Goal: Communication & Community: Answer question/provide support

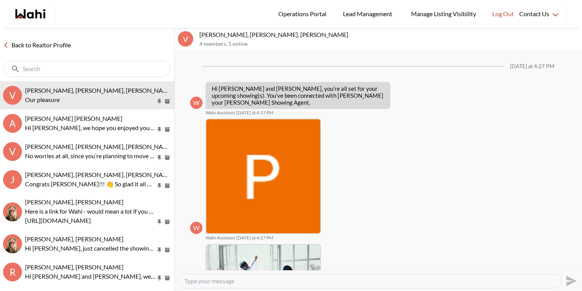
scroll to position [442, 0]
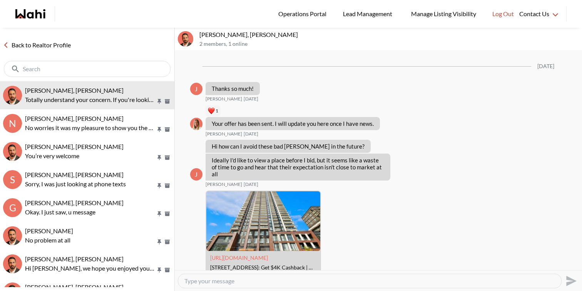
scroll to position [974, 0]
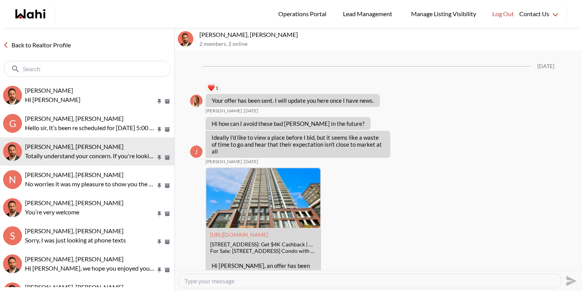
scroll to position [919, 0]
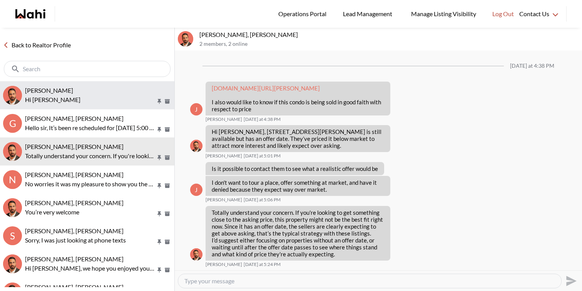
click at [73, 90] on span "[PERSON_NAME]" at bounding box center [49, 90] width 48 height 7
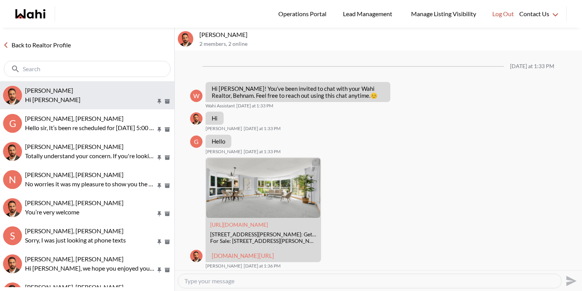
scroll to position [330, 0]
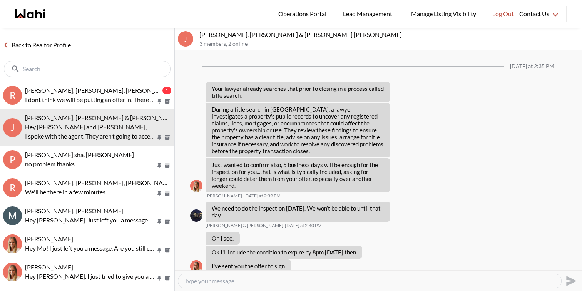
scroll to position [1042, 0]
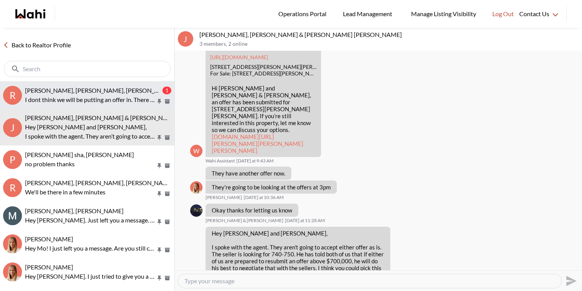
click at [99, 91] on span "Rory Fairweather, Amber F, Michelle" at bounding box center [99, 90] width 149 height 7
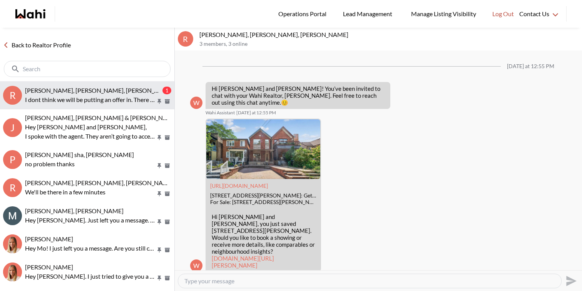
scroll to position [823, 0]
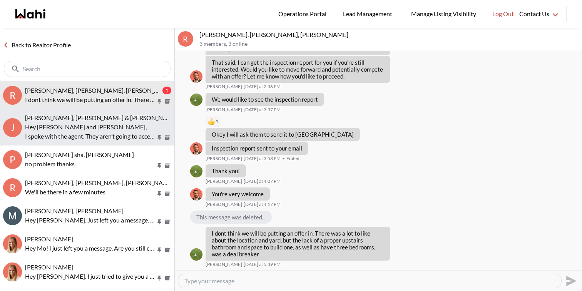
click at [91, 122] on div "Jason Brown, Jason & Lauryn Vaz-Brown, Michelle Hey Jason and Lauryn, I spoke w…" at bounding box center [98, 127] width 146 height 27
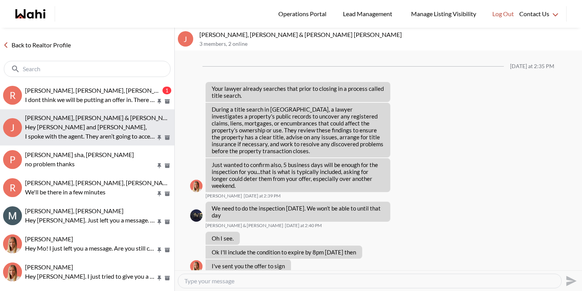
scroll to position [1042, 0]
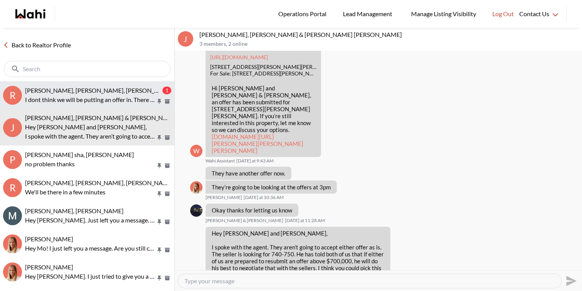
click at [119, 99] on p "I dont think we will be putting an offer in. There was a lot to like about the …" at bounding box center [90, 99] width 131 height 9
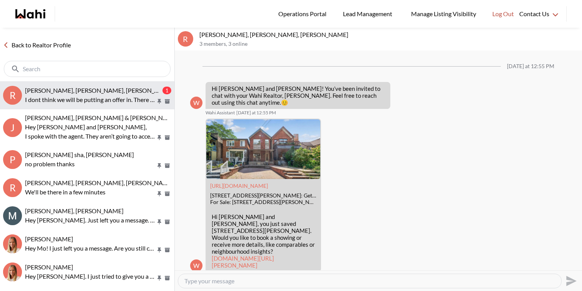
scroll to position [823, 0]
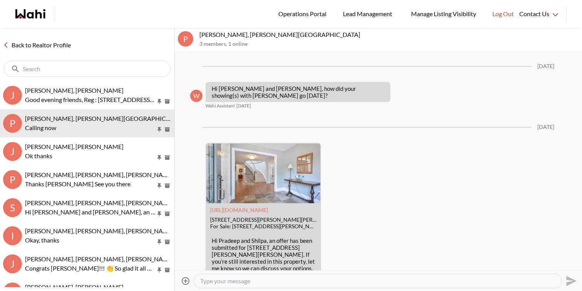
scroll to position [1116, 0]
